Goal: Information Seeking & Learning: Learn about a topic

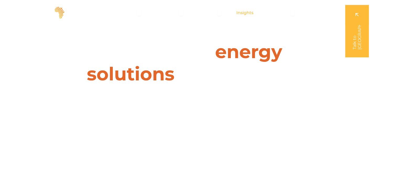
click at [254, 11] on div "Insights" at bounding box center [244, 13] width 25 height 10
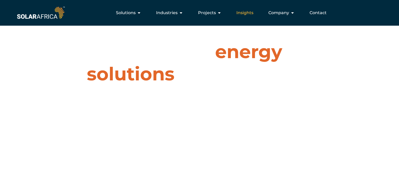
click at [251, 12] on span "Insights" at bounding box center [244, 13] width 17 height 6
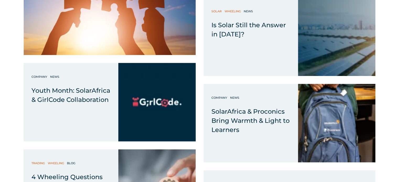
scroll to position [332, 0]
